Goal: Communication & Community: Answer question/provide support

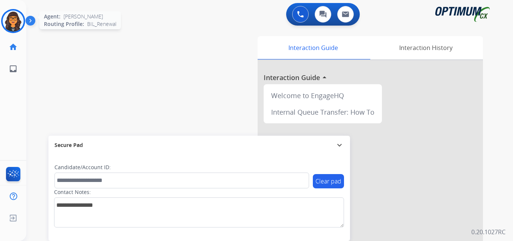
click at [18, 21] on img at bounding box center [13, 21] width 21 height 21
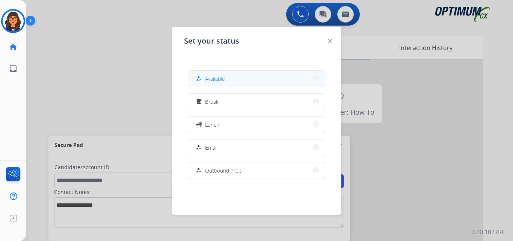
click at [208, 74] on button "how_to_reg Available" at bounding box center [256, 79] width 137 height 16
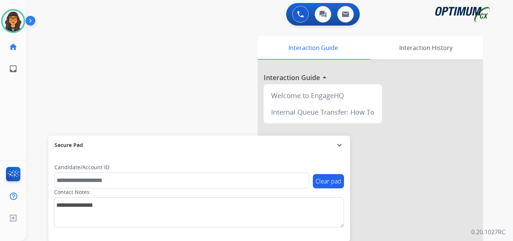
drag, startPoint x: 21, startPoint y: 19, endPoint x: 26, endPoint y: 26, distance: 8.9
click at [21, 19] on img at bounding box center [13, 21] width 21 height 21
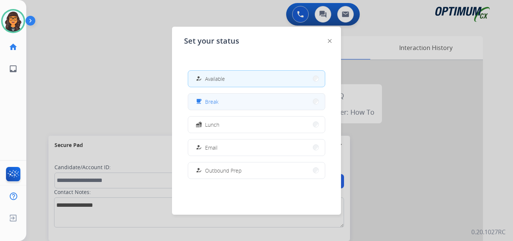
click at [215, 101] on span "Break" at bounding box center [212, 102] width 14 height 8
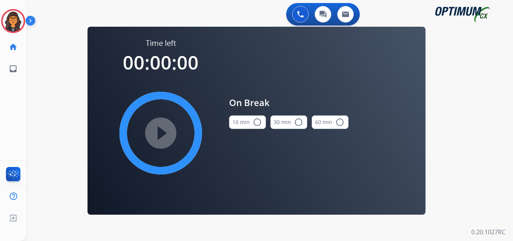
drag, startPoint x: 248, startPoint y: 123, endPoint x: 173, endPoint y: 136, distance: 77.2
click at [246, 124] on button "10 min radio_button_unchecked" at bounding box center [247, 122] width 37 height 14
click at [157, 138] on mat-icon "play_circle_filled" at bounding box center [160, 133] width 9 height 9
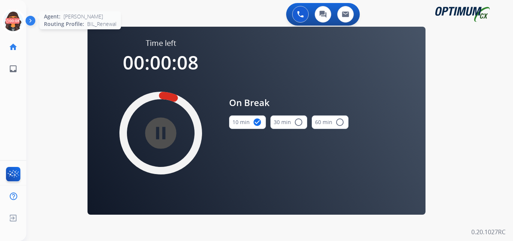
click at [13, 22] on icon at bounding box center [13, 21] width 24 height 24
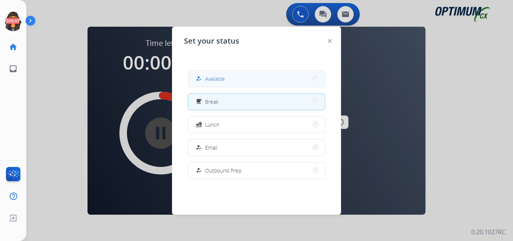
click at [214, 79] on span "Available" at bounding box center [215, 79] width 20 height 8
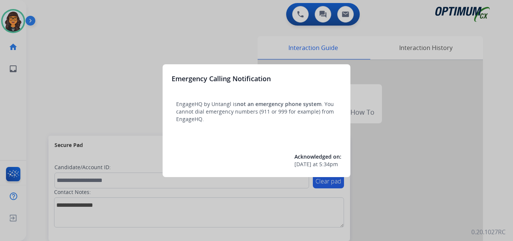
click at [49, 15] on div at bounding box center [256, 120] width 513 height 241
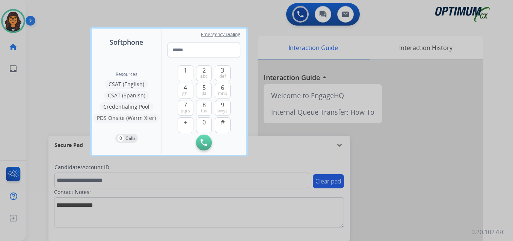
click at [46, 15] on div at bounding box center [256, 120] width 513 height 241
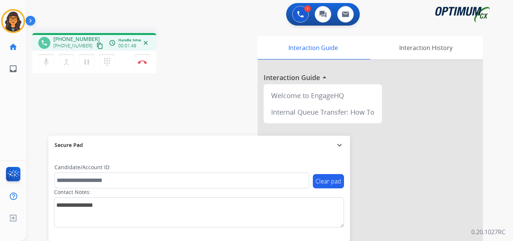
click at [97, 46] on mat-icon "content_copy" at bounding box center [100, 45] width 7 height 7
click at [141, 59] on button "Disconnect" at bounding box center [143, 62] width 16 height 16
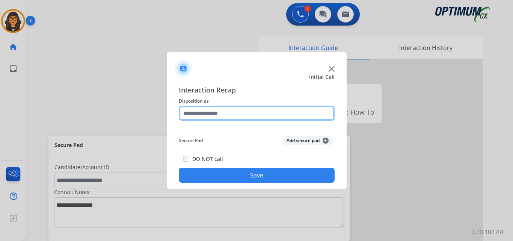
click at [189, 113] on input "text" at bounding box center [257, 113] width 156 height 15
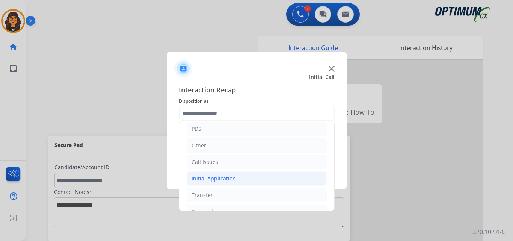
click at [217, 181] on div "Initial Application" at bounding box center [214, 179] width 44 height 8
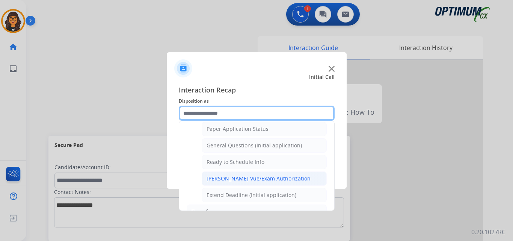
scroll to position [413, 0]
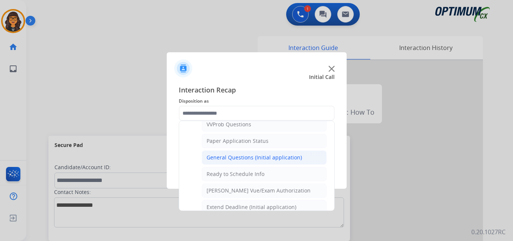
click at [241, 159] on div "General Questions (Initial application)" at bounding box center [254, 158] width 95 height 8
type input "**********"
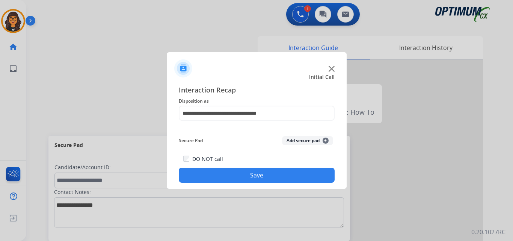
drag, startPoint x: 244, startPoint y: 173, endPoint x: 143, endPoint y: 51, distance: 158.1
click at [244, 173] on button "Save" at bounding box center [257, 175] width 156 height 15
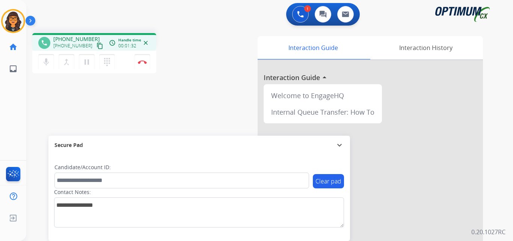
click at [97, 44] on mat-icon "content_copy" at bounding box center [100, 45] width 7 height 7
click at [85, 62] on mat-icon "pause" at bounding box center [86, 62] width 9 height 9
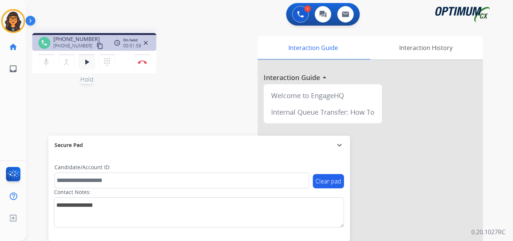
click at [88, 61] on mat-icon "play_arrow" at bounding box center [86, 62] width 9 height 9
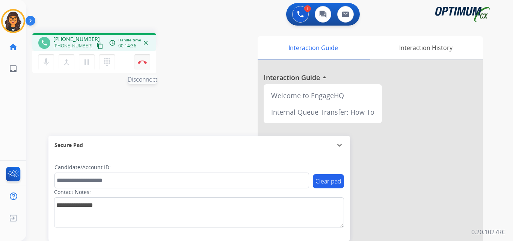
click at [141, 61] on img at bounding box center [142, 62] width 9 height 4
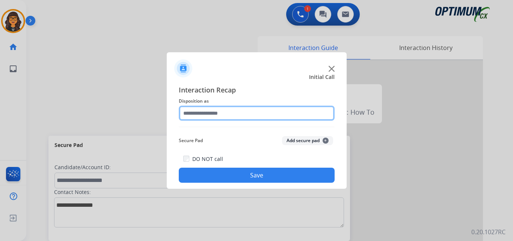
click at [209, 112] on input "text" at bounding box center [257, 113] width 156 height 15
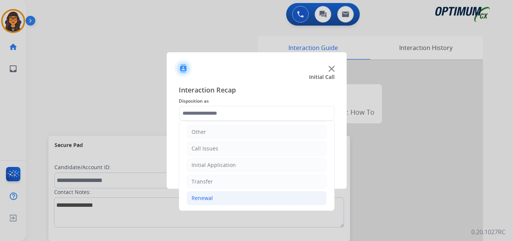
click at [208, 200] on div "Renewal" at bounding box center [202, 198] width 21 height 8
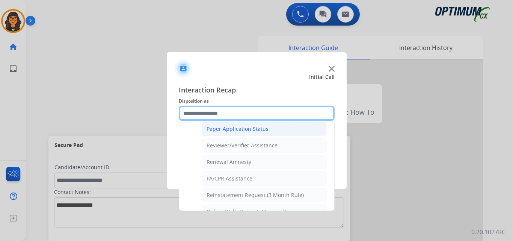
scroll to position [290, 0]
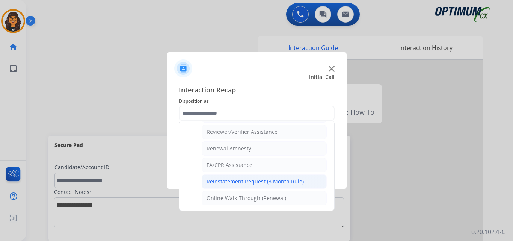
click at [245, 181] on div "Reinstatement Request (3 Month Rule)" at bounding box center [255, 182] width 97 height 8
type input "**********"
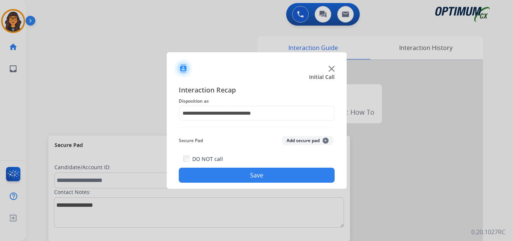
click at [244, 175] on button "Save" at bounding box center [257, 175] width 156 height 15
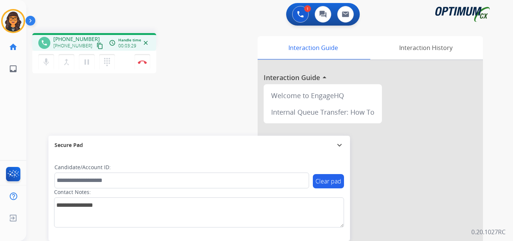
click at [97, 47] on mat-icon "content_copy" at bounding box center [100, 45] width 7 height 7
click at [139, 61] on img at bounding box center [142, 62] width 9 height 4
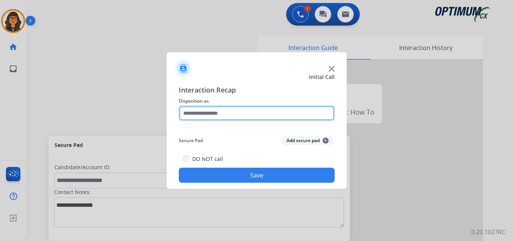
click at [194, 112] on input "text" at bounding box center [257, 113] width 156 height 15
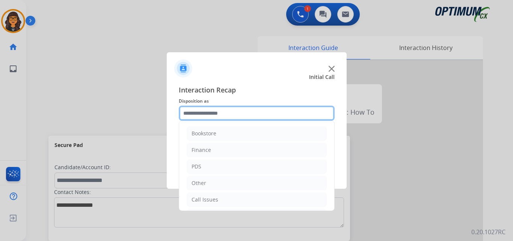
scroll to position [38, 0]
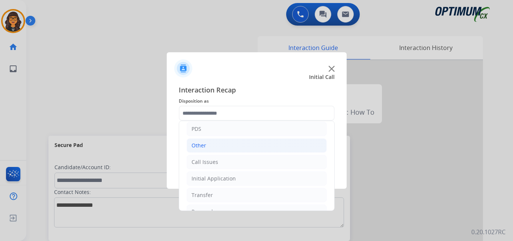
click at [195, 146] on div "Other" at bounding box center [199, 146] width 15 height 8
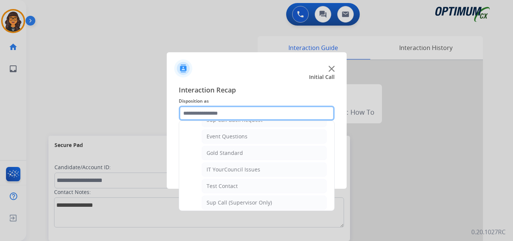
scroll to position [0, 0]
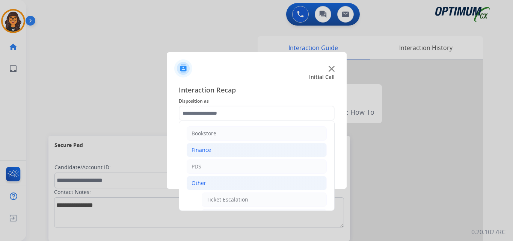
click at [198, 149] on div "Finance" at bounding box center [202, 150] width 20 height 8
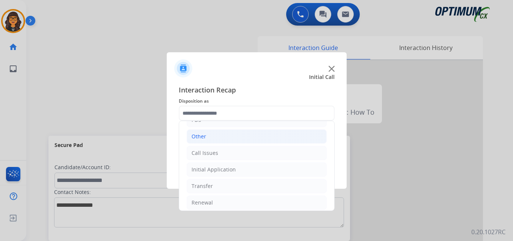
drag, startPoint x: 198, startPoint y: 138, endPoint x: 214, endPoint y: 141, distance: 16.4
click at [198, 138] on div "Other" at bounding box center [199, 137] width 15 height 8
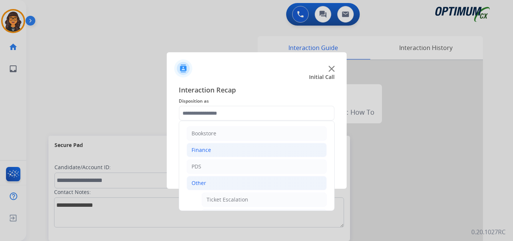
click at [205, 147] on div "Finance" at bounding box center [202, 150] width 20 height 8
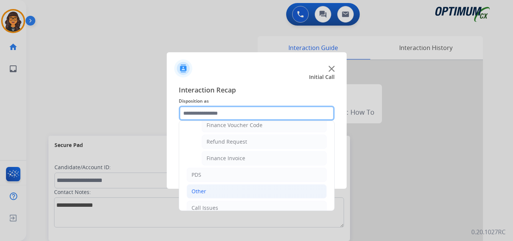
scroll to position [75, 0]
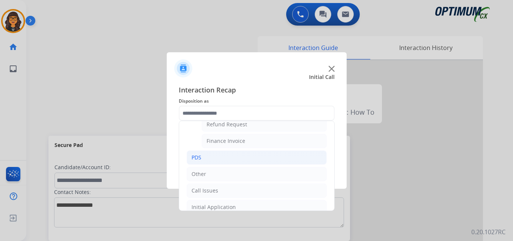
click at [197, 159] on div "PDS" at bounding box center [197, 158] width 10 height 8
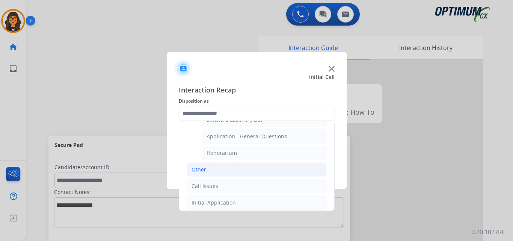
click at [197, 170] on div "Other" at bounding box center [199, 170] width 15 height 8
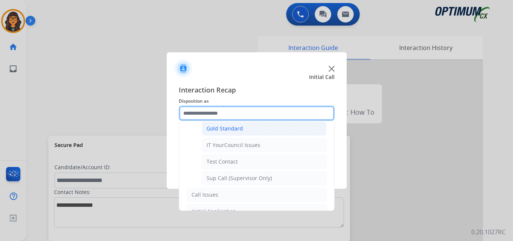
scroll to position [183, 0]
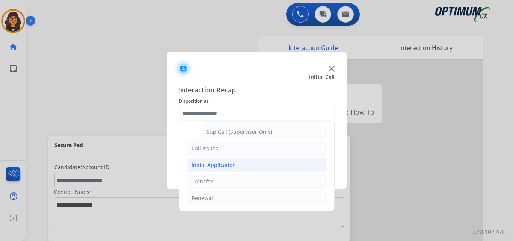
click at [208, 166] on div "Initial Application" at bounding box center [214, 165] width 44 height 8
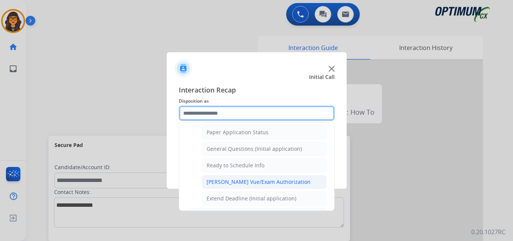
scroll to position [409, 0]
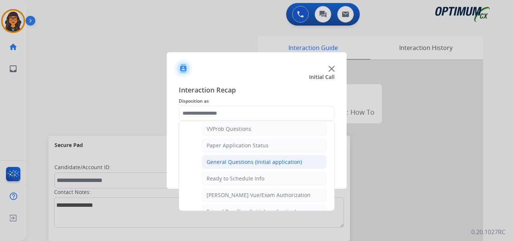
click at [246, 161] on div "General Questions (Initial application)" at bounding box center [254, 162] width 95 height 8
type input "**********"
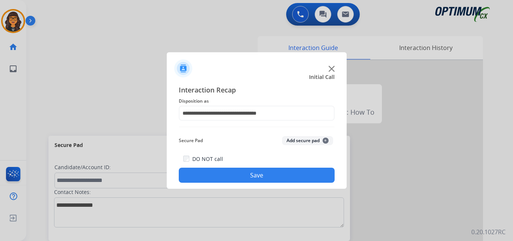
click at [241, 172] on button "Save" at bounding box center [257, 175] width 156 height 15
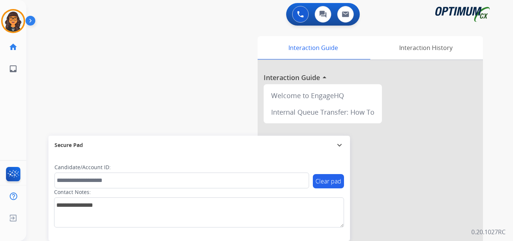
drag, startPoint x: 22, startPoint y: 20, endPoint x: 39, endPoint y: 23, distance: 17.7
click at [22, 19] on img at bounding box center [13, 21] width 21 height 21
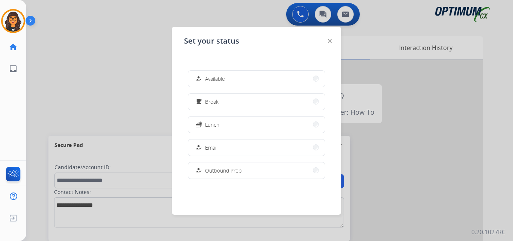
click at [215, 77] on span "Available" at bounding box center [215, 79] width 20 height 8
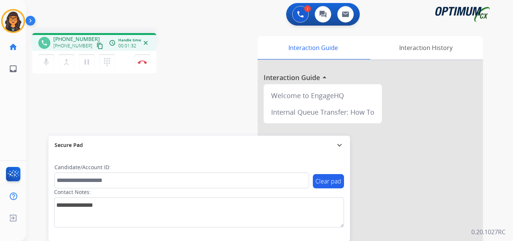
click at [97, 45] on mat-icon "content_copy" at bounding box center [100, 45] width 7 height 7
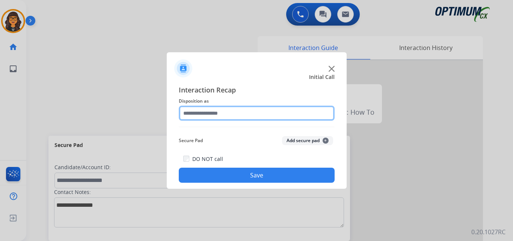
click at [195, 114] on input "text" at bounding box center [257, 113] width 156 height 15
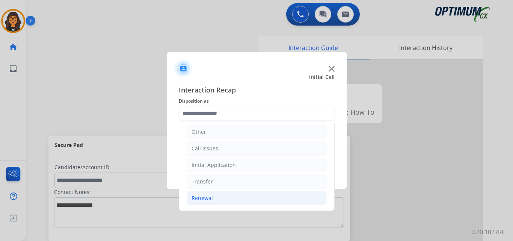
click at [201, 196] on div "Renewal" at bounding box center [202, 198] width 21 height 8
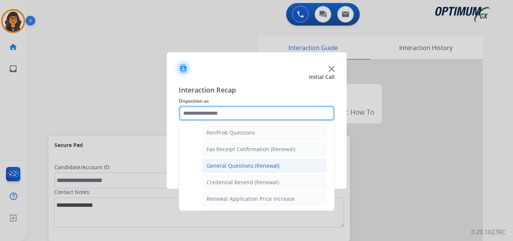
scroll to position [201, 0]
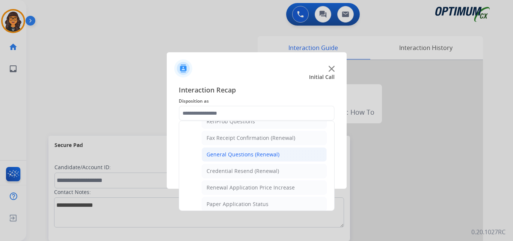
click at [256, 155] on div "General Questions (Renewal)" at bounding box center [243, 155] width 73 height 8
type input "**********"
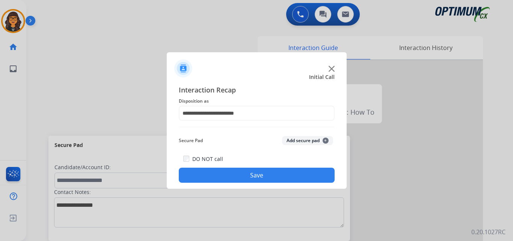
click at [226, 173] on button "Save" at bounding box center [257, 175] width 156 height 15
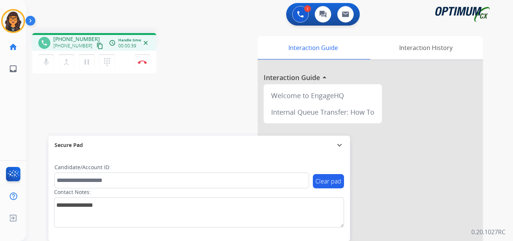
click at [97, 44] on mat-icon "content_copy" at bounding box center [100, 45] width 7 height 7
click at [145, 61] on img at bounding box center [142, 62] width 9 height 4
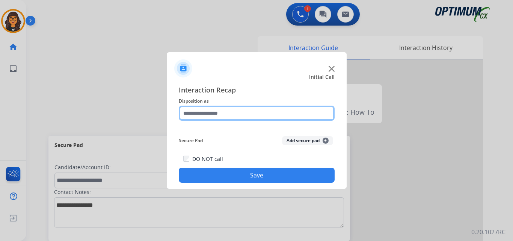
click at [210, 109] on input "text" at bounding box center [257, 113] width 156 height 15
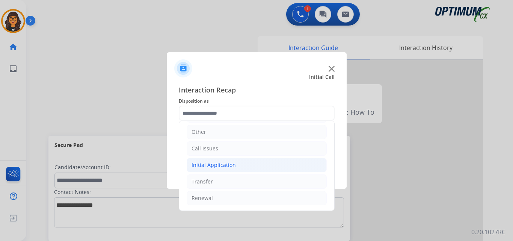
click at [218, 166] on div "Initial Application" at bounding box center [214, 165] width 44 height 8
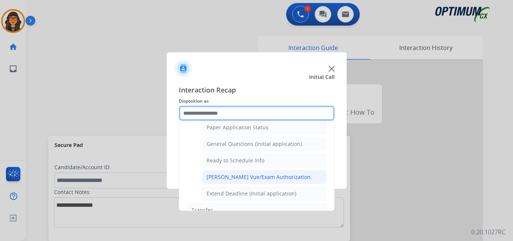
scroll to position [456, 0]
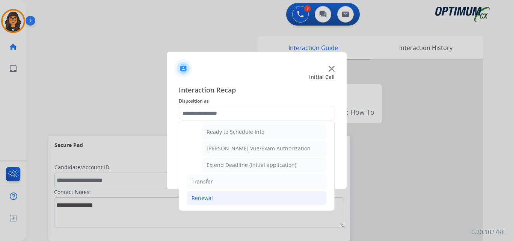
click at [204, 198] on div "Renewal" at bounding box center [202, 198] width 21 height 8
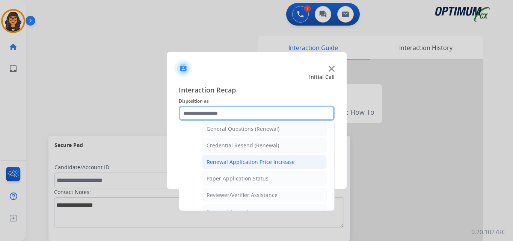
scroll to position [215, 0]
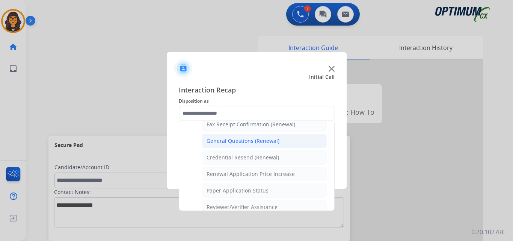
click at [253, 145] on li "General Questions (Renewal)" at bounding box center [264, 141] width 125 height 14
type input "**********"
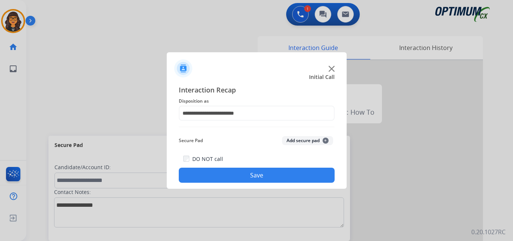
click at [251, 172] on button "Save" at bounding box center [257, 175] width 156 height 15
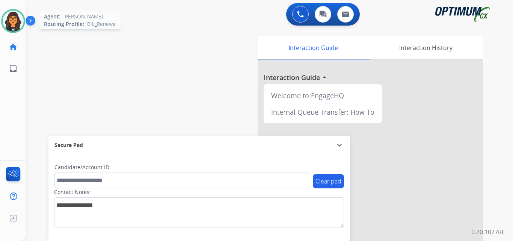
click at [13, 15] on img at bounding box center [13, 21] width 21 height 21
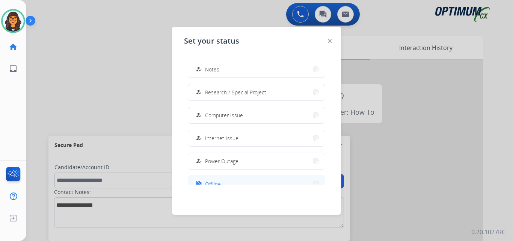
scroll to position [188, 0]
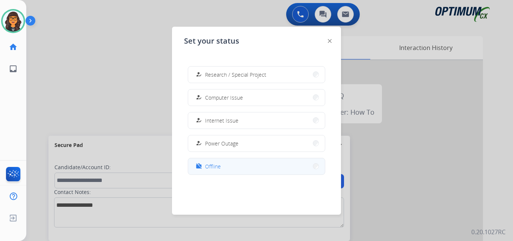
click at [213, 168] on span "Offline" at bounding box center [213, 166] width 16 height 8
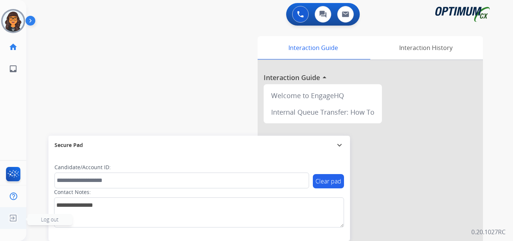
click at [16, 217] on img at bounding box center [13, 218] width 14 height 14
